Goal: Navigation & Orientation: Go to known website

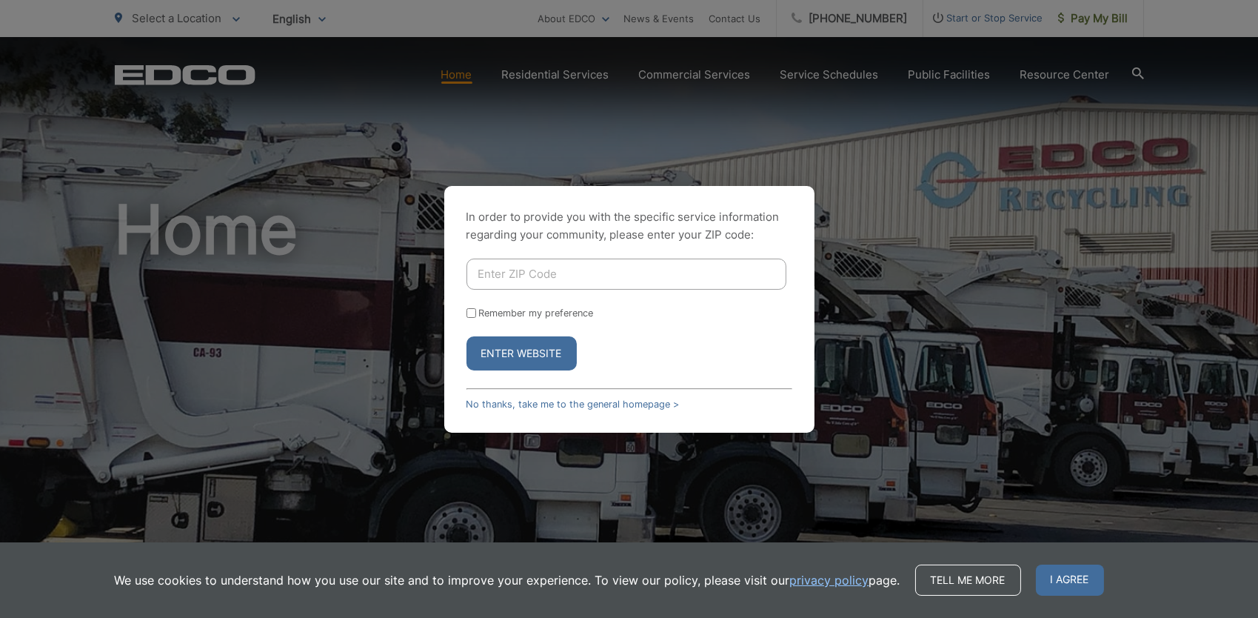
click at [506, 274] on input "Enter ZIP Code" at bounding box center [627, 273] width 320 height 31
type input "90638"
click at [501, 359] on button "Enter Website" at bounding box center [522, 353] width 110 height 34
click at [681, 271] on input "Enter ZIP Code" at bounding box center [627, 273] width 320 height 31
type input "90638"
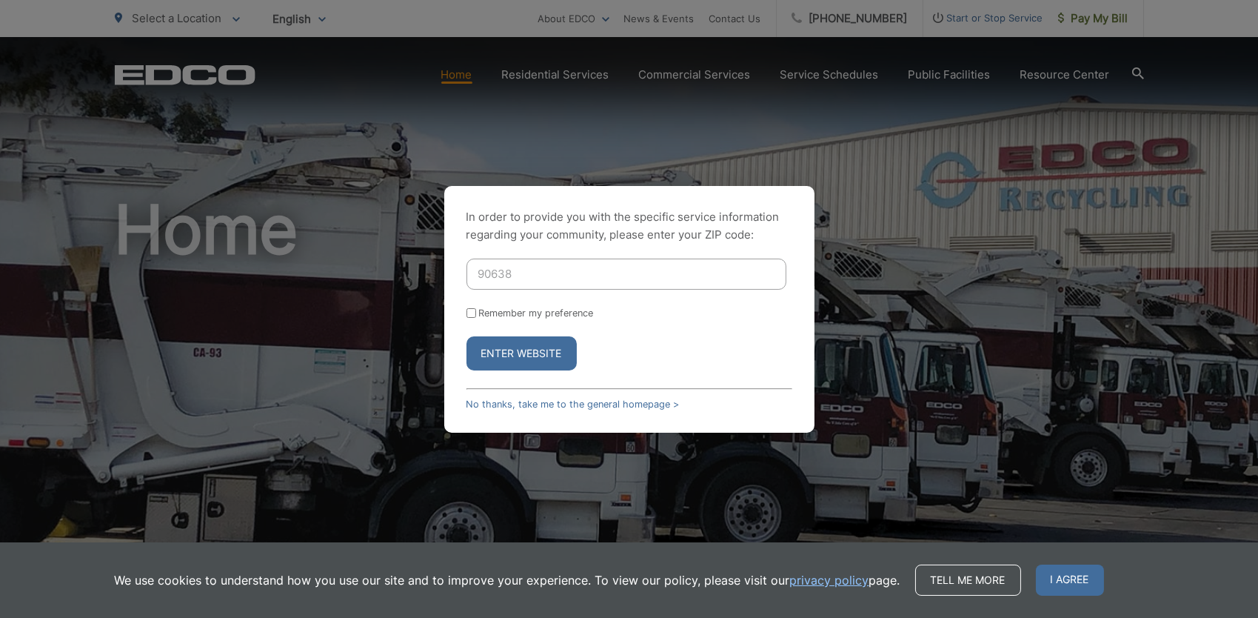
click at [501, 358] on button "Enter Website" at bounding box center [522, 353] width 110 height 34
